Goal: Task Accomplishment & Management: Manage account settings

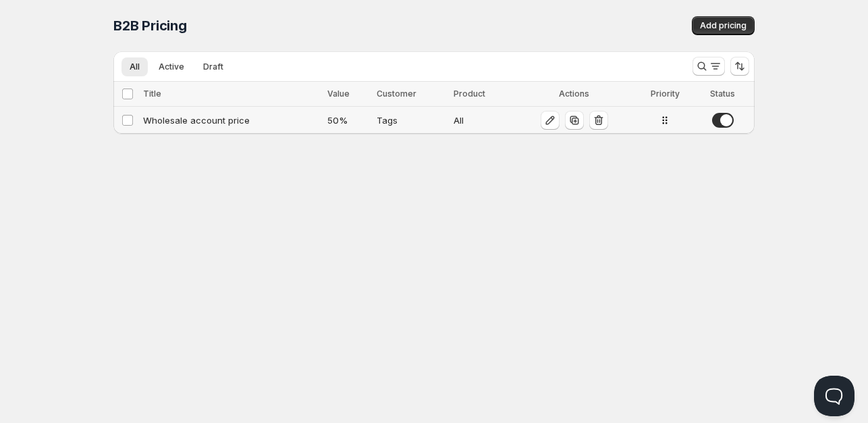
click at [266, 122] on div "Wholesale account price" at bounding box center [231, 120] width 176 height 14
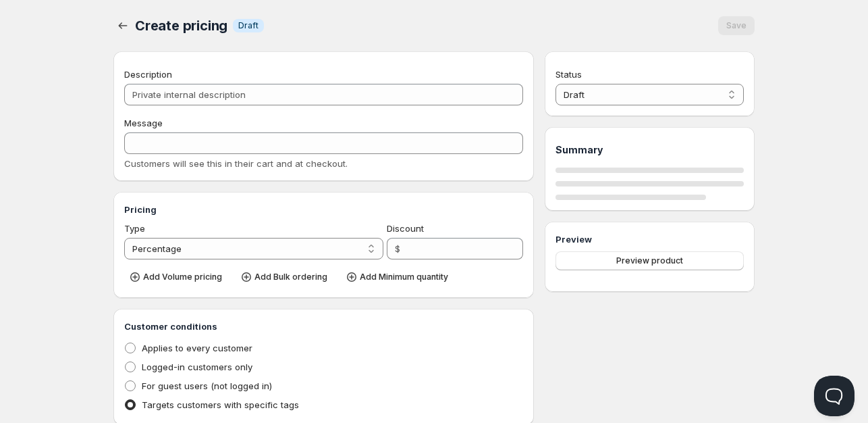
type input "Wholesale account price"
type input "WHOLESALE_ACCOUNT_PRICE"
type input "50"
radio input "true"
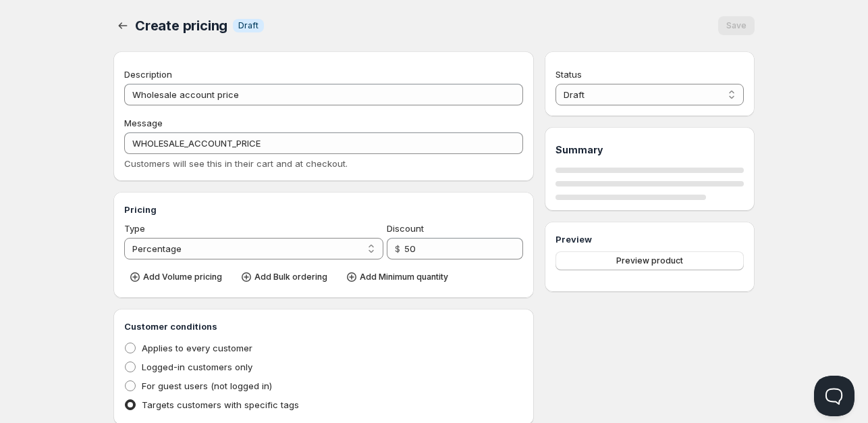
select select "1"
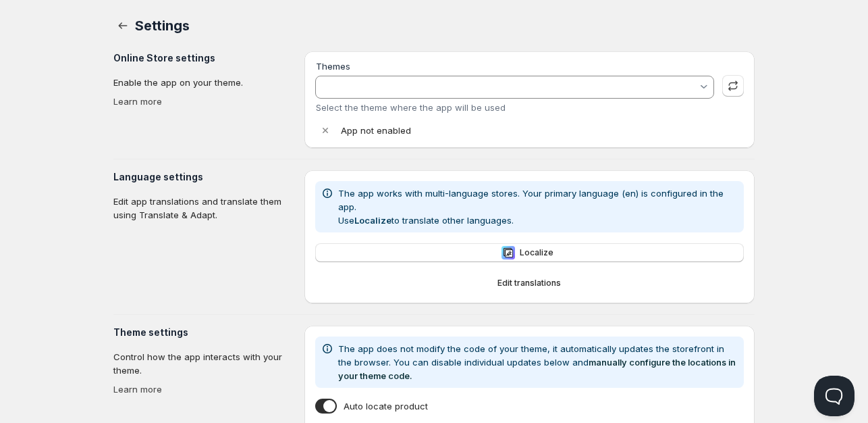
type input "Gameday Sports - Staging Dev"
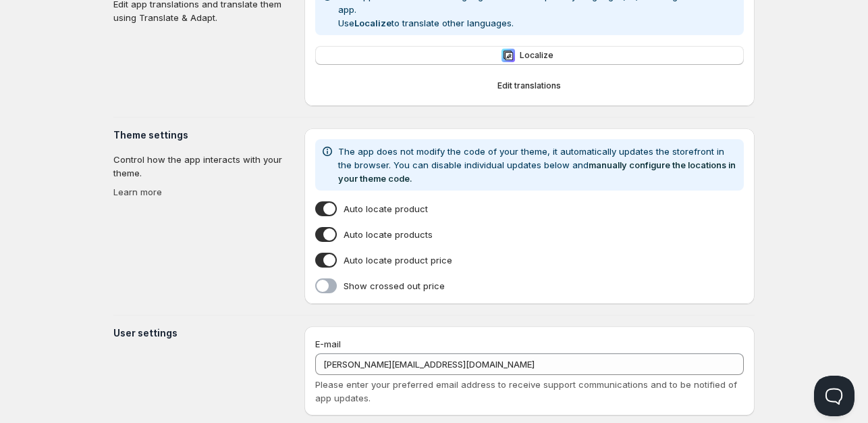
scroll to position [348, 0]
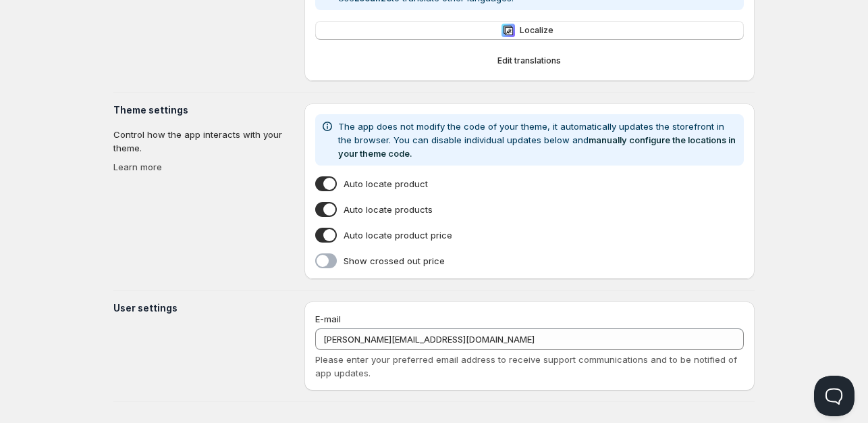
click at [192, 250] on section "Theme settings Control how the app interacts with your theme. Learn more" at bounding box center [203, 191] width 180 height 176
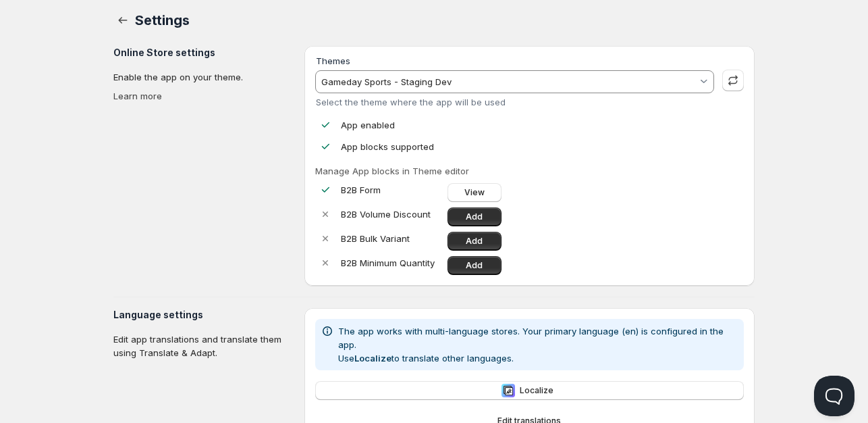
scroll to position [0, 0]
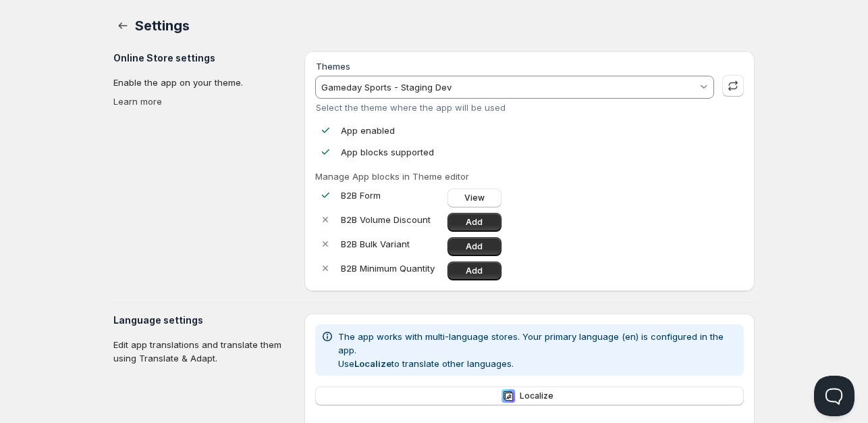
click at [107, 271] on div "Settings. This page is ready Settings Online Store settings Enable the app on y…" at bounding box center [434, 383] width 674 height 767
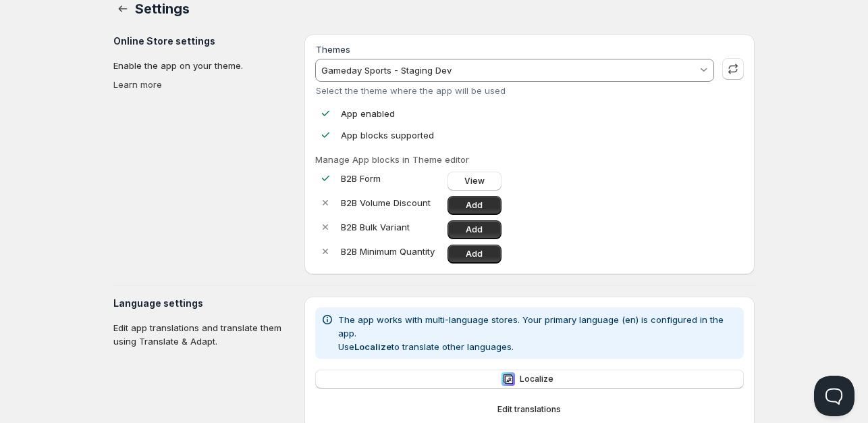
scroll to position [25, 0]
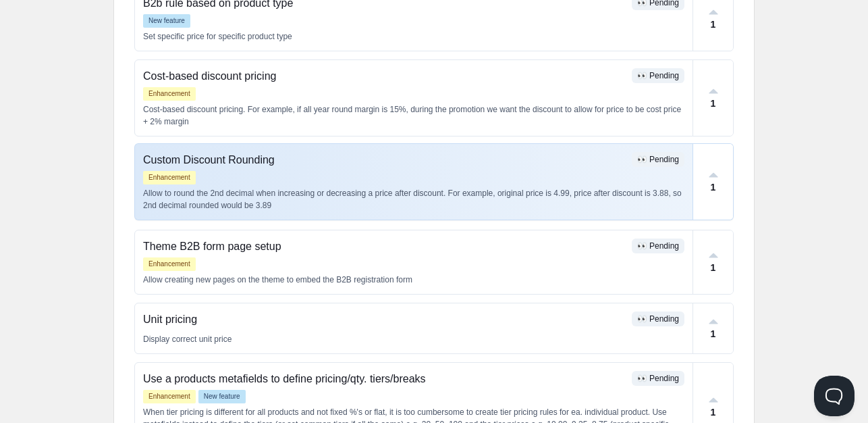
scroll to position [502, 0]
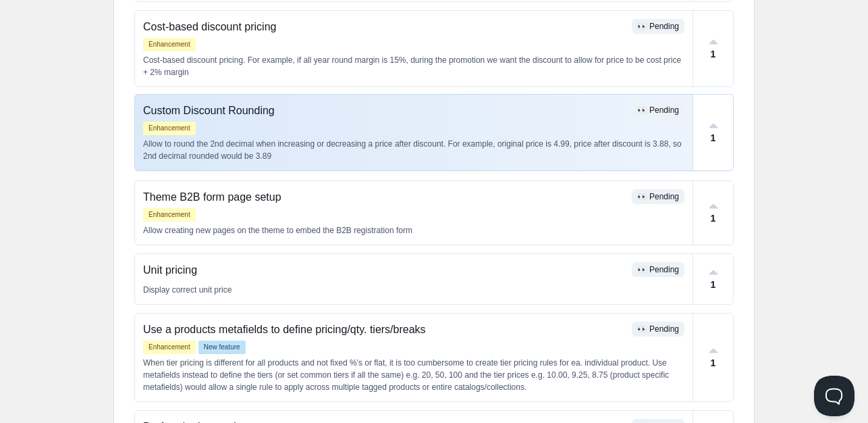
click at [519, 323] on div "B2B Quote feature 👍 Approved New feature Support to save the current cart as a …" at bounding box center [434, 90] width 600 height 819
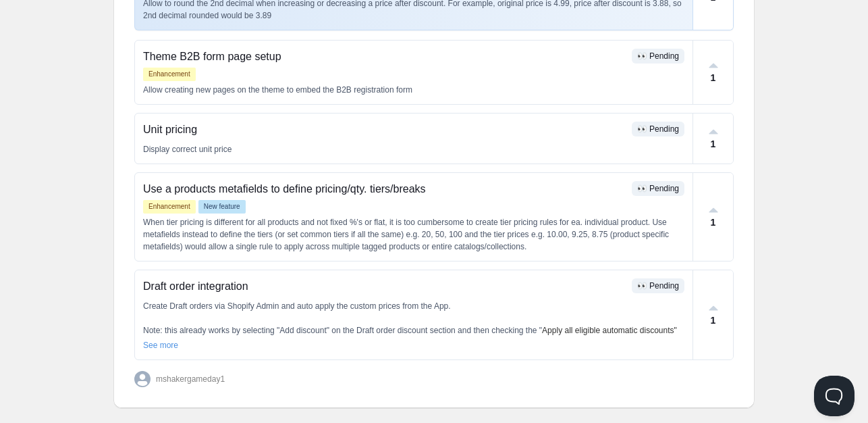
scroll to position [659, 0]
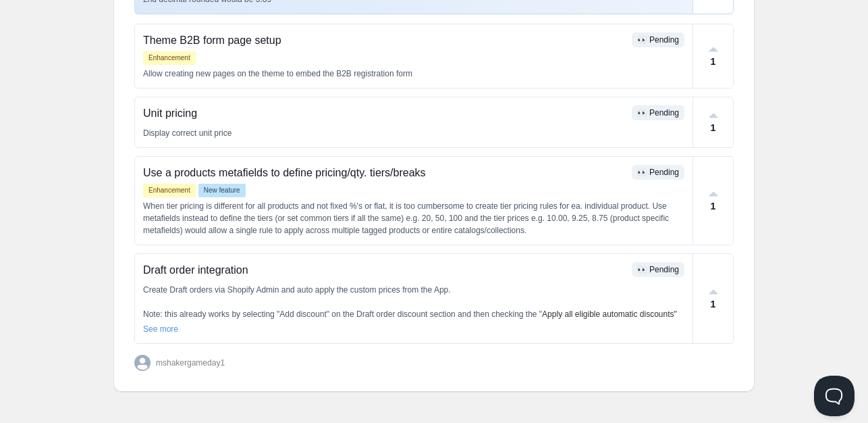
click at [519, 323] on div "Create Draft orders via Shopify Admin and auto apply the custom prices from the…" at bounding box center [414, 310] width 542 height 52
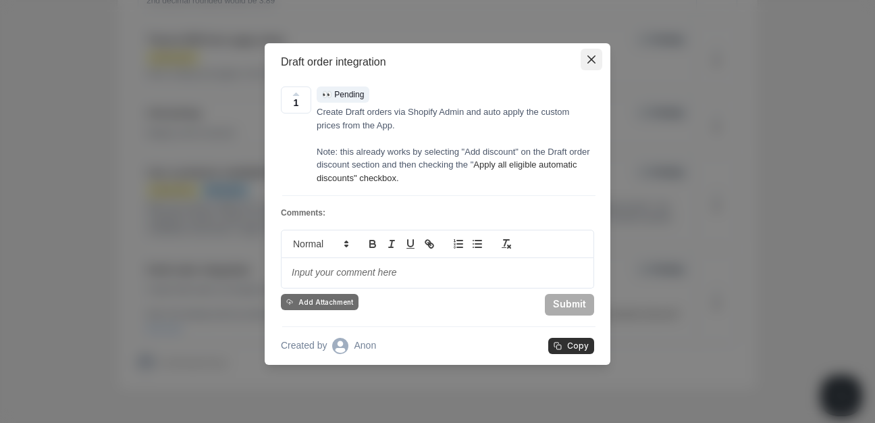
click at [586, 49] on button "Close" at bounding box center [592, 60] width 22 height 22
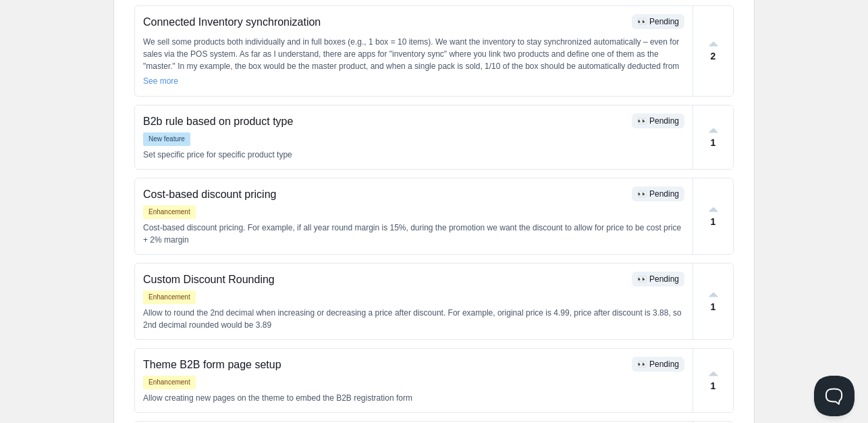
click at [480, 293] on div "B2B Quote feature 👍 Approved New feature Support to save the current cart as a …" at bounding box center [434, 258] width 600 height 819
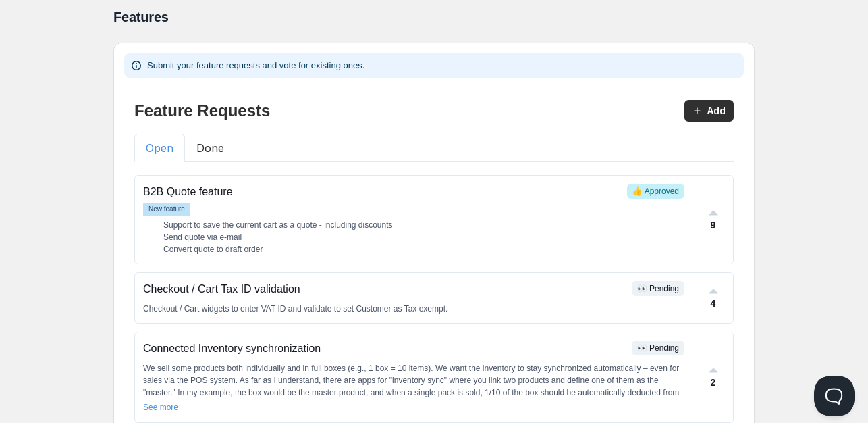
scroll to position [0, 0]
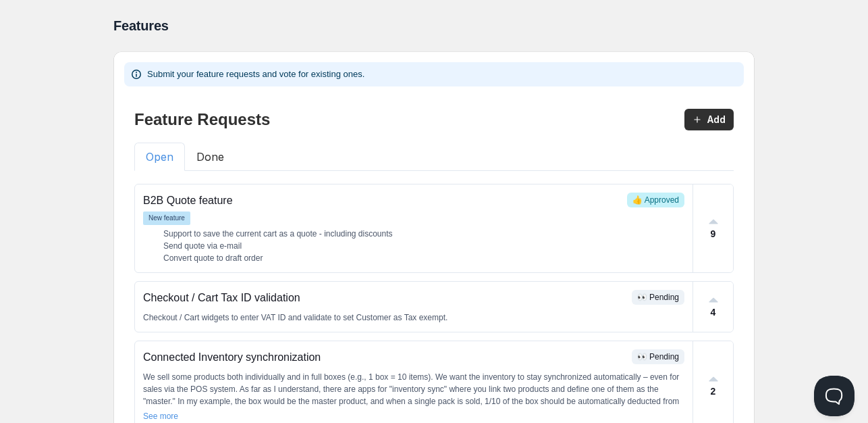
click at [197, 162] on button "Done" at bounding box center [210, 156] width 51 height 28
click at [151, 155] on button "Open" at bounding box center [159, 156] width 51 height 28
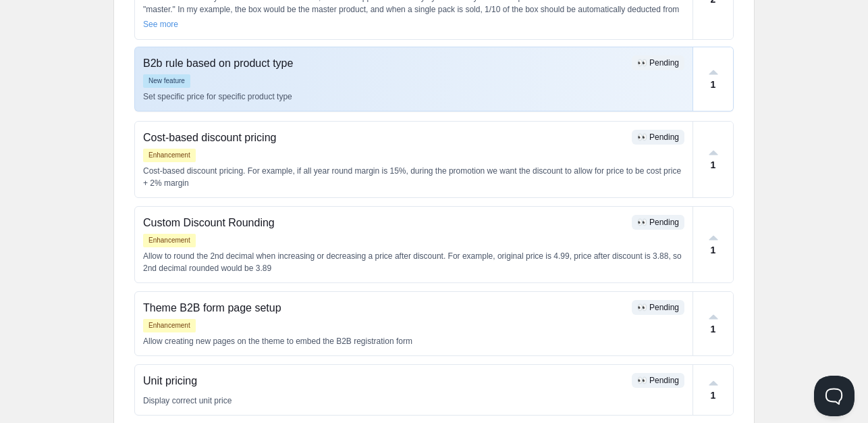
scroll to position [443, 0]
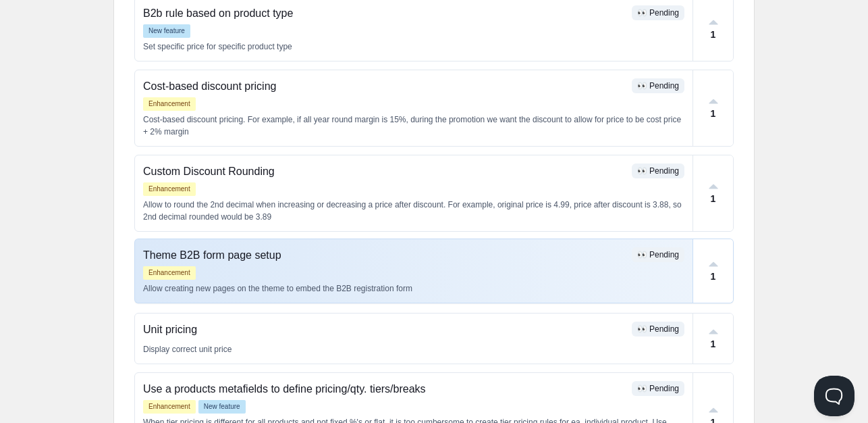
click at [307, 266] on div "Enhancement" at bounding box center [414, 273] width 542 height 14
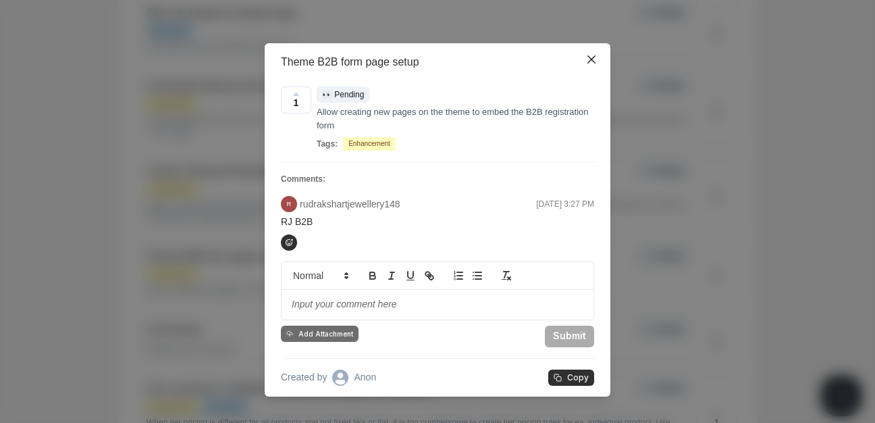
click at [321, 205] on p "rudrakshartjewellery148" at bounding box center [350, 204] width 101 height 14
click at [457, 302] on p at bounding box center [438, 305] width 292 height 14
click at [581, 62] on button "Close" at bounding box center [592, 60] width 22 height 22
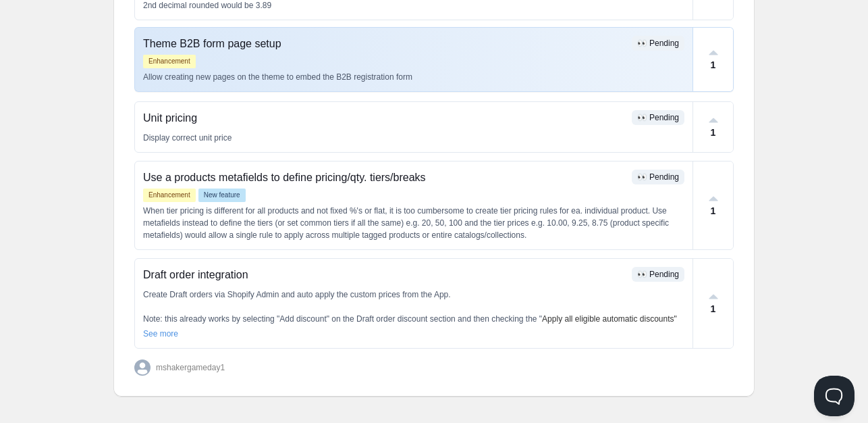
scroll to position [659, 0]
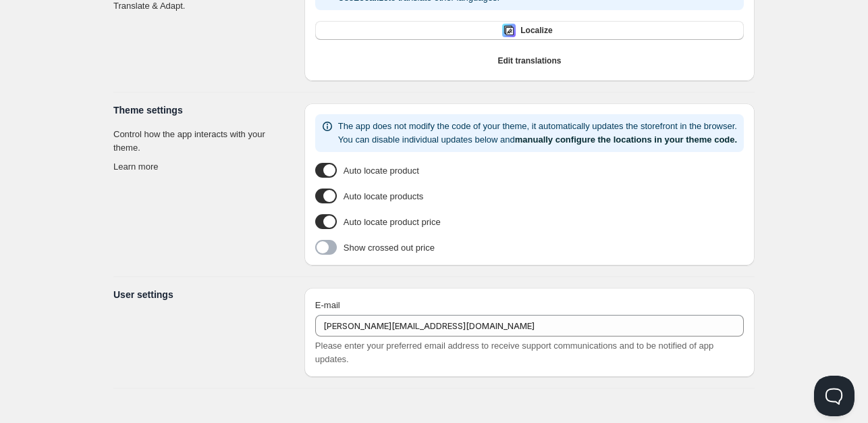
type input "Gameday Sports - Staging Dev"
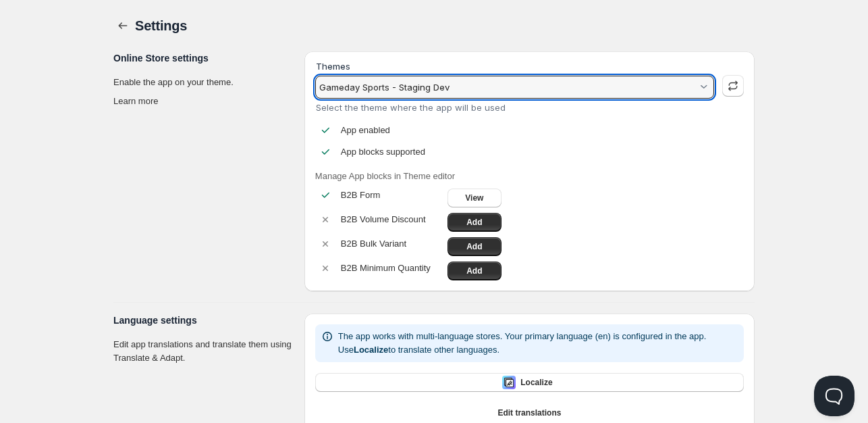
click at [453, 82] on input "Gameday Sports - Staging Dev" at bounding box center [508, 87] width 378 height 22
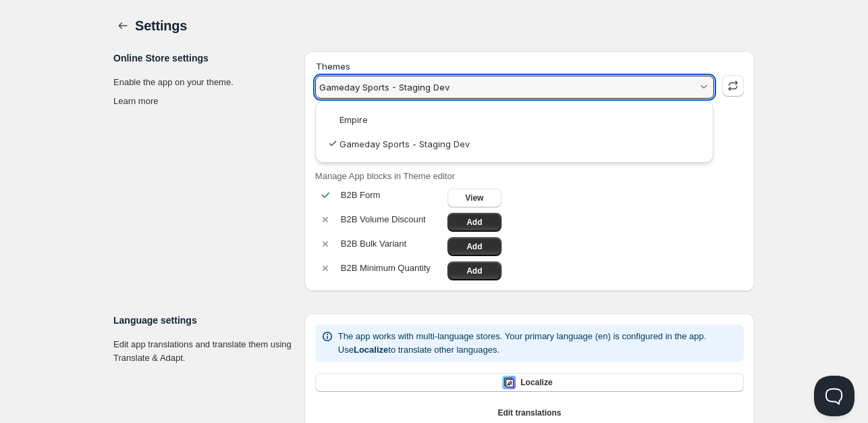
click at [84, 156] on html "Home Pricing Price lists Checkout Forms Submissions Settings Features Plans Set…" at bounding box center [434, 387] width 868 height 774
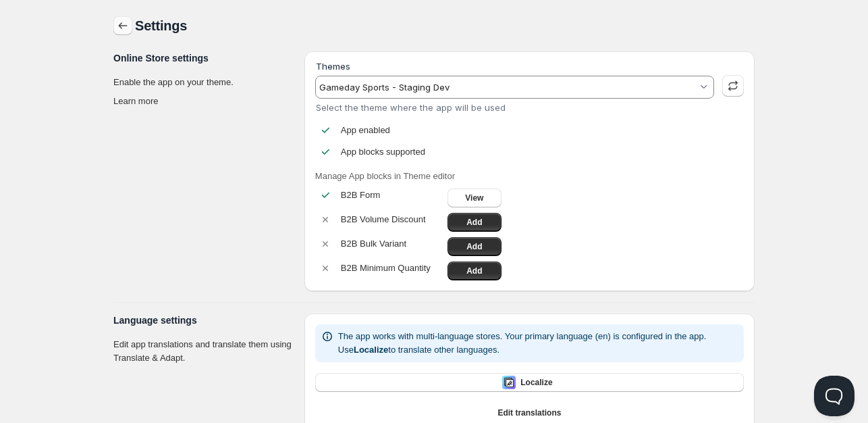
click at [124, 28] on icon "button" at bounding box center [123, 26] width 14 height 14
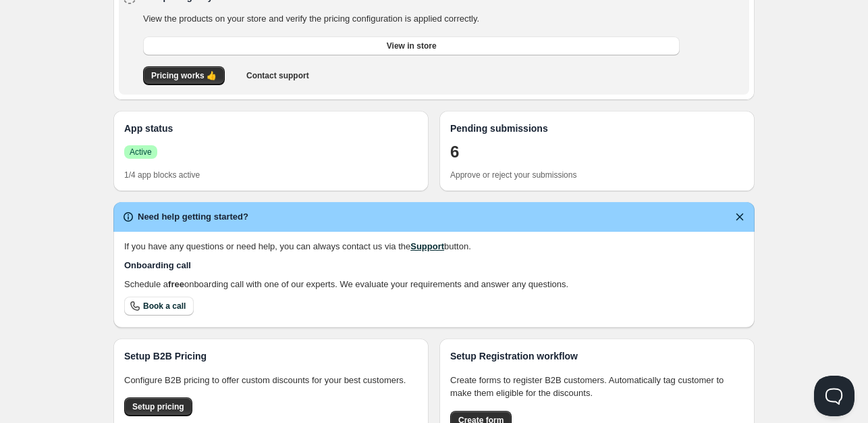
scroll to position [226, 0]
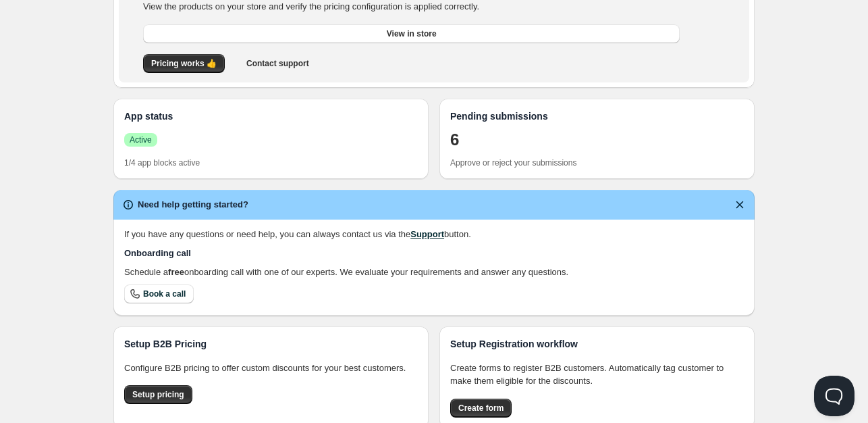
click at [48, 184] on div "Home Pricing Price lists Checkout Forms Submissions Settings Features Plans Hom…" at bounding box center [434, 167] width 868 height 786
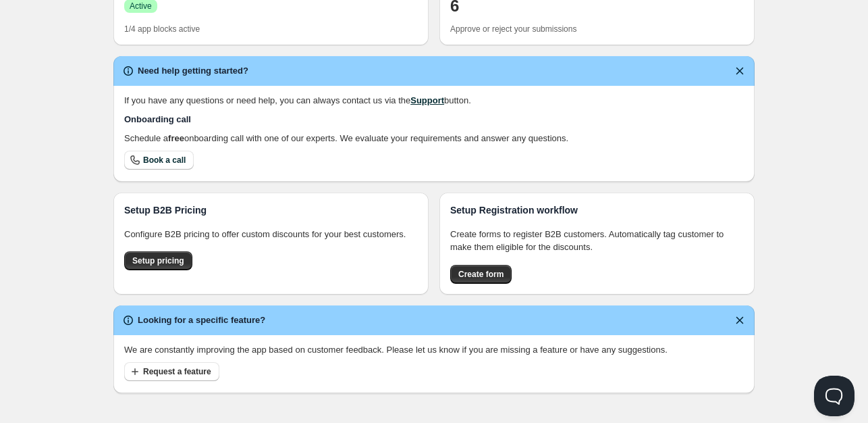
scroll to position [362, 0]
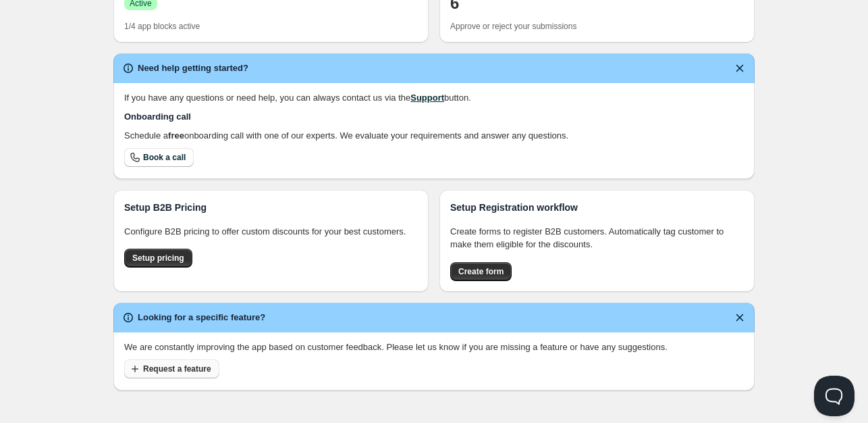
click at [155, 371] on span "Request a feature" at bounding box center [177, 368] width 68 height 11
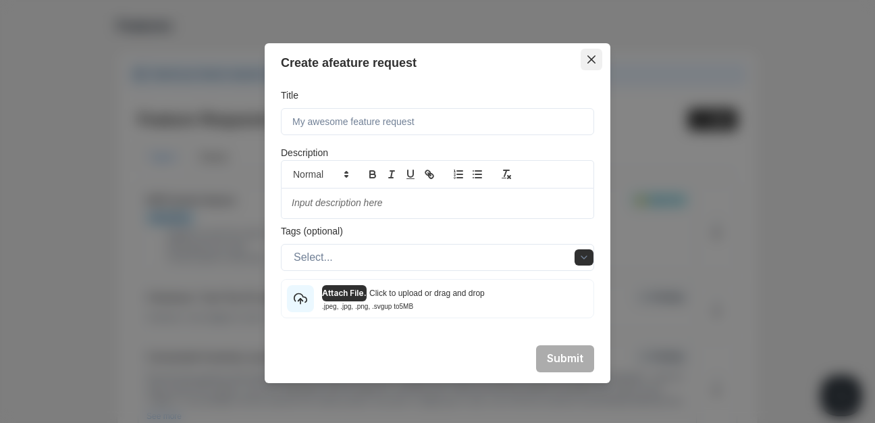
click at [581, 57] on button "Close" at bounding box center [592, 60] width 22 height 22
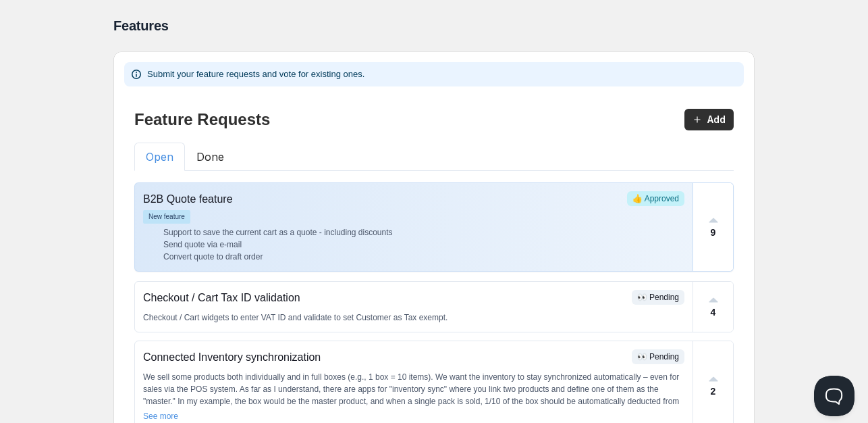
click at [267, 208] on div "B2B Quote feature 👍 Approved New feature Support to save the current cart as a …" at bounding box center [414, 227] width 558 height 88
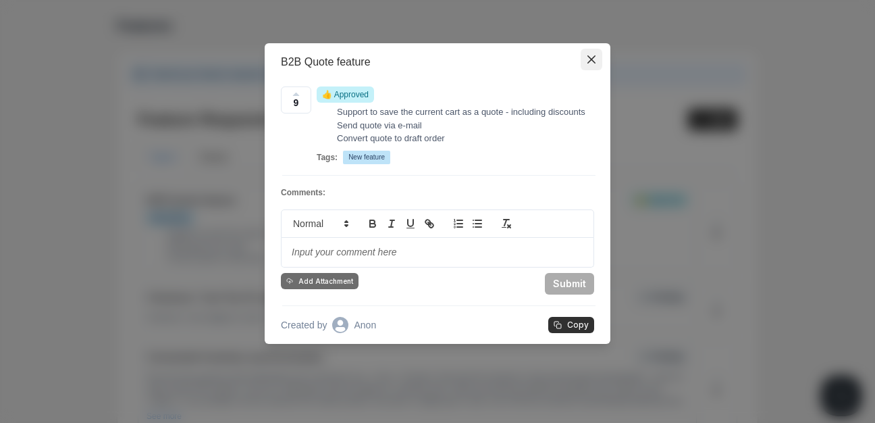
click at [581, 53] on button "Close" at bounding box center [592, 60] width 22 height 22
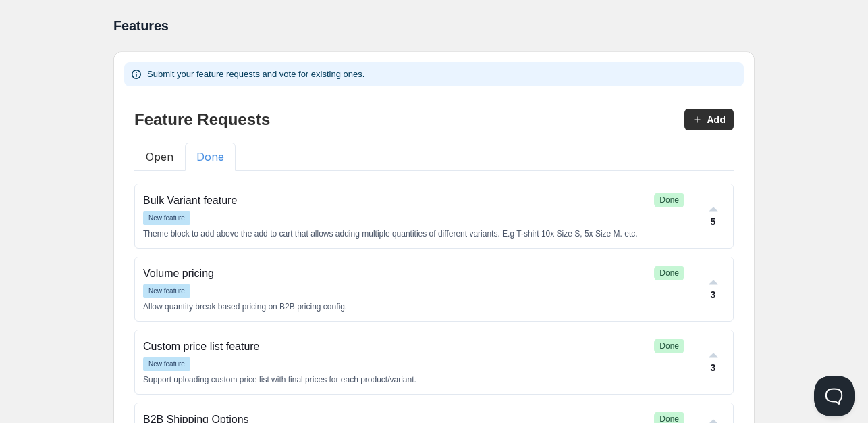
click at [221, 168] on button "Done" at bounding box center [210, 156] width 51 height 28
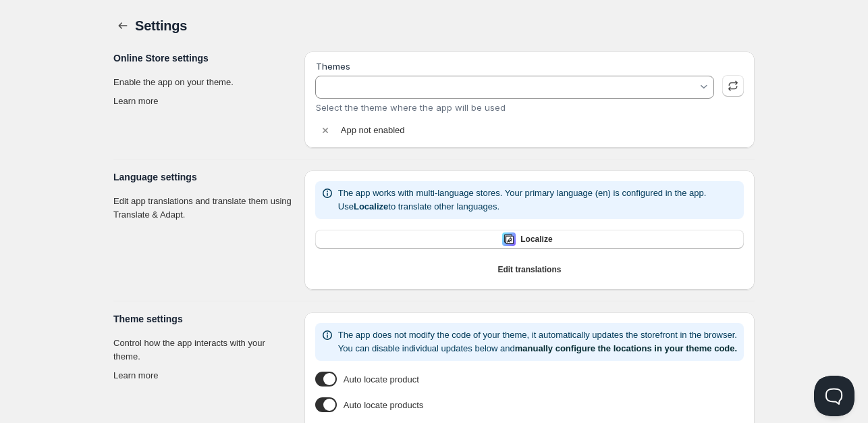
type input "Gameday Sports - Staging Dev"
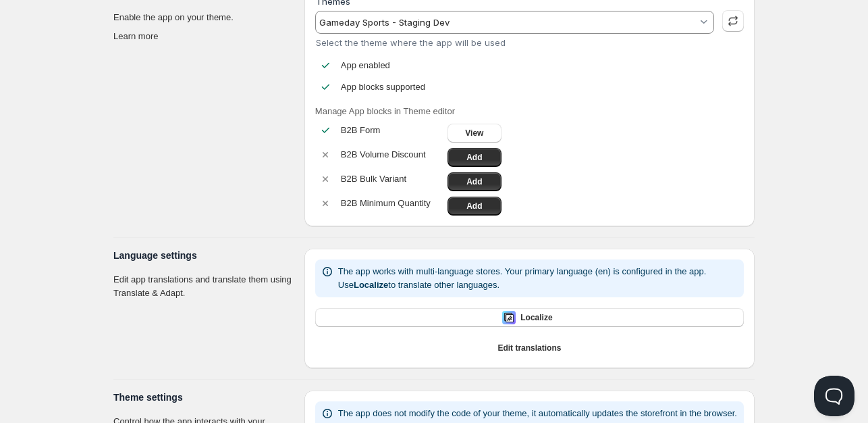
scroll to position [84, 0]
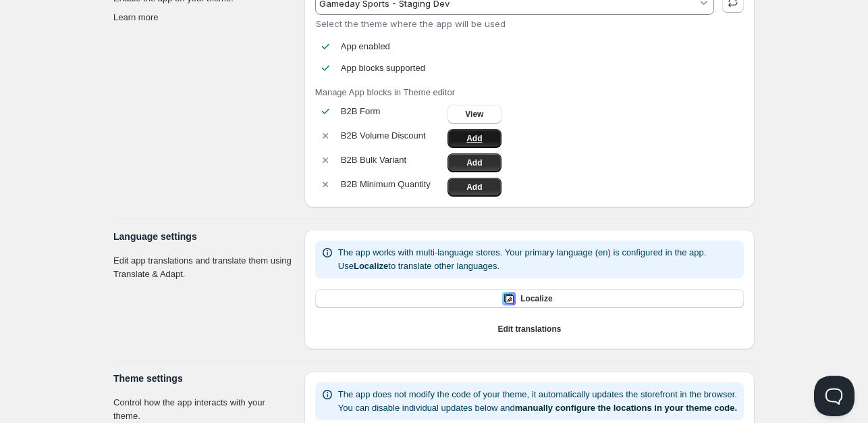
click at [449, 132] on link "Add" at bounding box center [475, 138] width 54 height 19
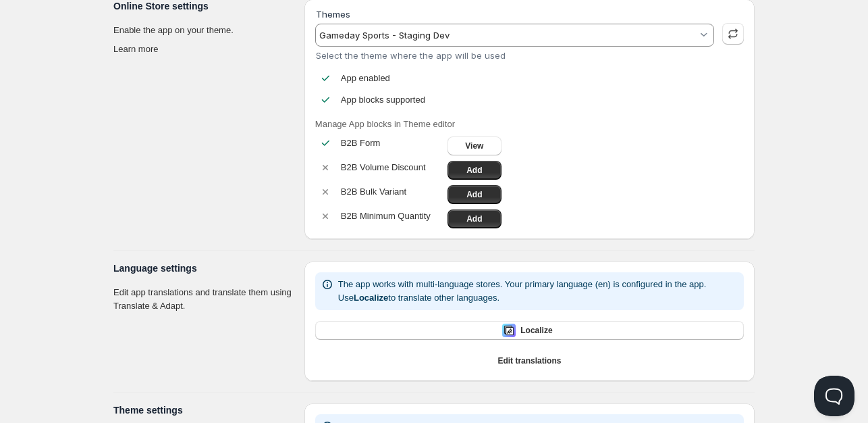
scroll to position [0, 0]
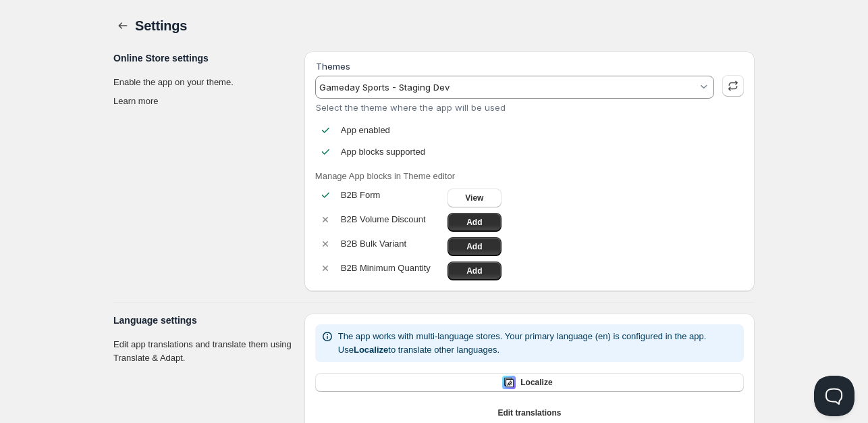
click at [57, 82] on div "Home Pricing Price lists Checkout Forms Submissions Settings Features Plans Set…" at bounding box center [434, 387] width 868 height 774
click at [477, 201] on span "View" at bounding box center [474, 197] width 18 height 11
